Goal: Connect with others: Establish contact or relationships with other users

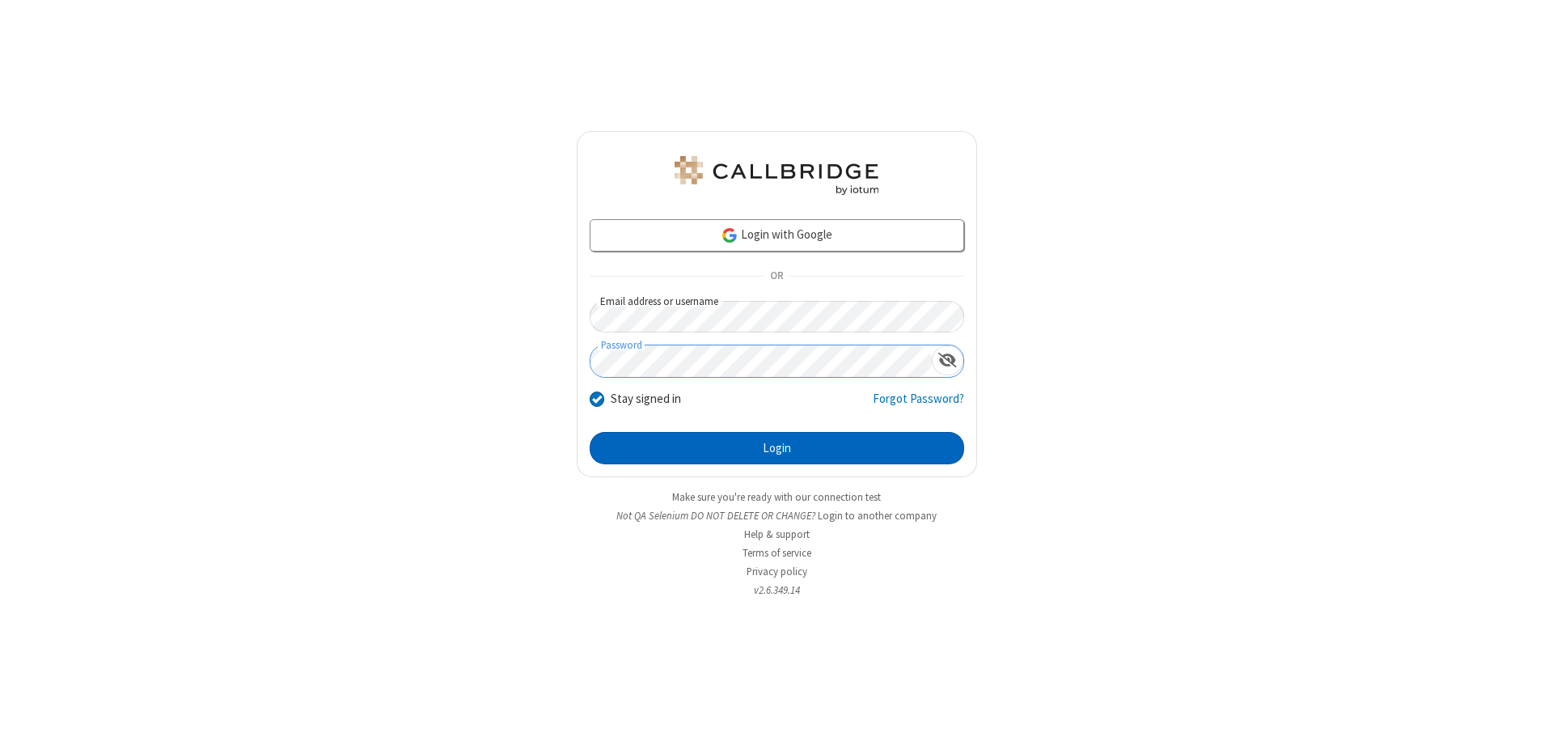
click at [777, 448] on button "Login" at bounding box center [777, 448] width 375 height 32
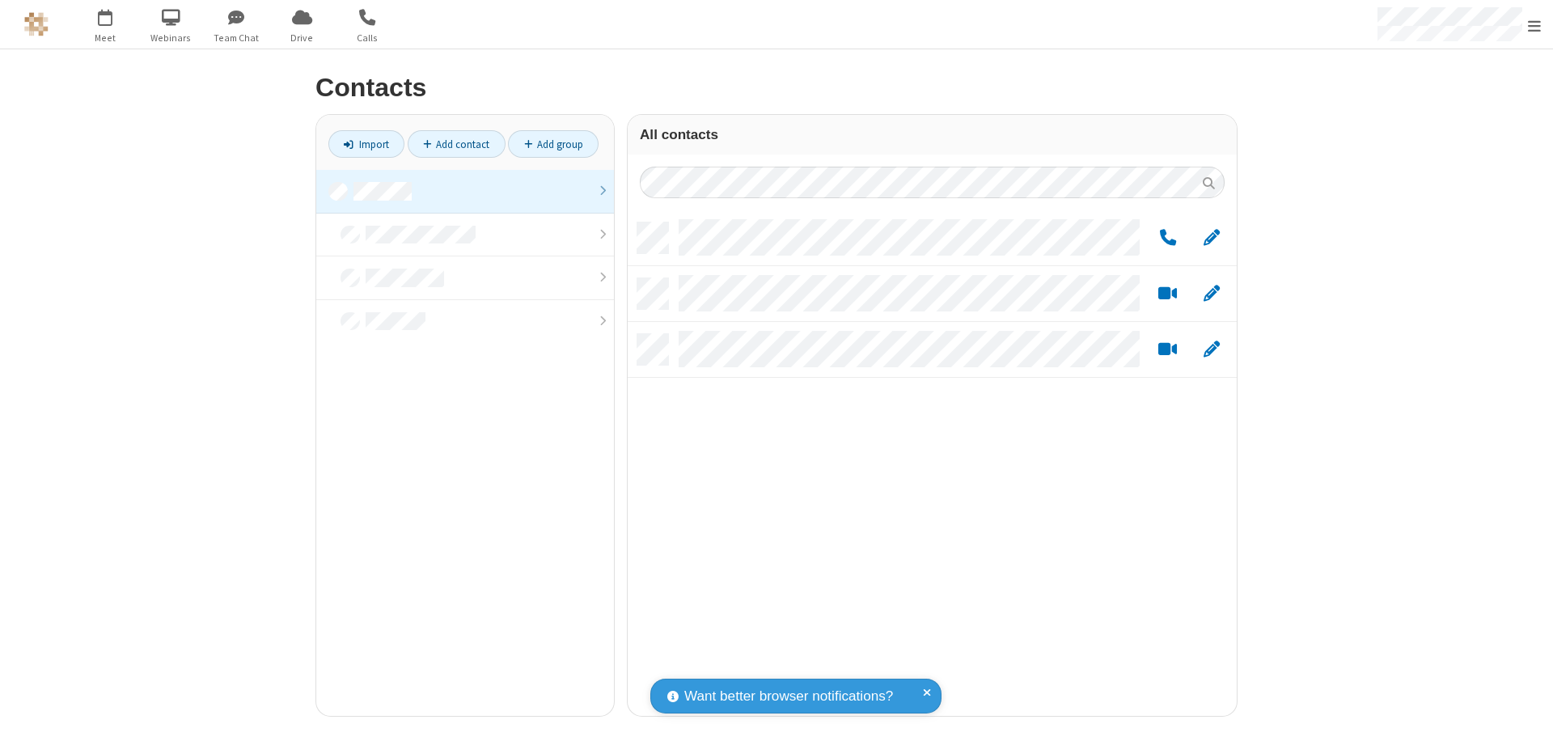
click at [465, 191] on link at bounding box center [465, 192] width 298 height 44
click at [553, 144] on link "Add group" at bounding box center [553, 144] width 91 height 28
